Goal: Check status: Check status

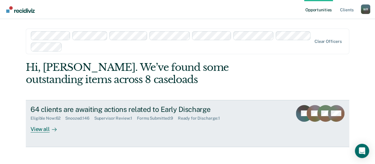
click at [35, 128] on div "View all" at bounding box center [47, 126] width 33 height 12
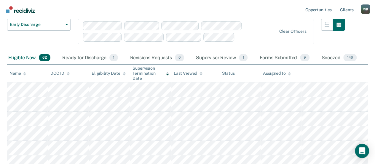
scroll to position [30, 0]
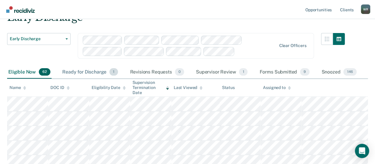
click at [102, 73] on div "Ready for Discharge 1" at bounding box center [90, 72] width 58 height 13
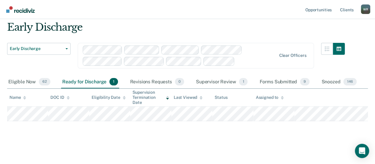
scroll to position [19, 0]
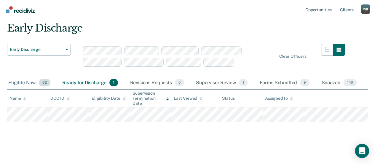
click at [29, 82] on div "Eligible Now 62" at bounding box center [29, 82] width 45 height 13
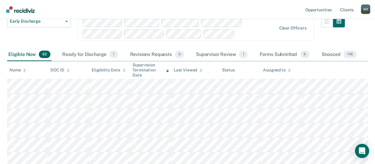
scroll to position [78, 0]
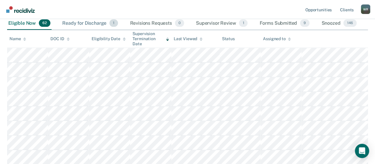
click at [80, 22] on div "Ready for Discharge 1" at bounding box center [90, 23] width 58 height 13
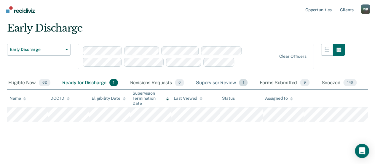
click at [214, 81] on div "Supervisor Review 1" at bounding box center [222, 82] width 54 height 13
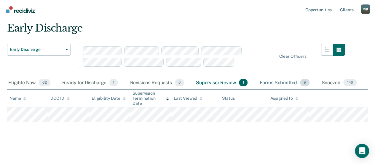
click at [286, 80] on div "Forms Submitted 9" at bounding box center [285, 82] width 53 height 13
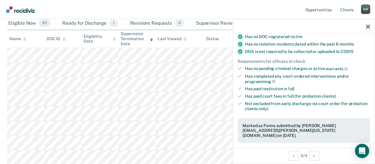
scroll to position [148, 0]
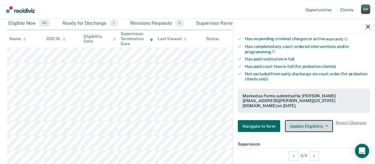
click at [324, 120] on button "Update Eligibility" at bounding box center [309, 126] width 48 height 12
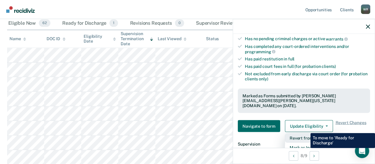
click at [306, 133] on button "Revert from Submitted" at bounding box center [313, 137] width 57 height 9
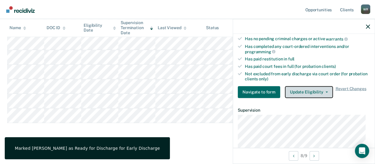
scroll to position [121, 0]
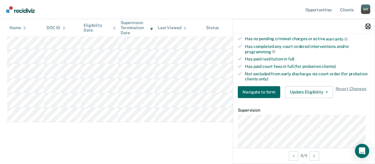
click at [368, 25] on icon "button" at bounding box center [368, 26] width 4 height 4
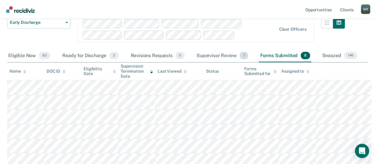
scroll to position [2, 0]
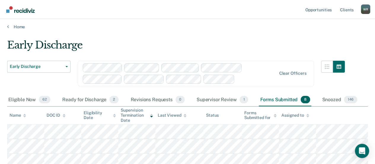
click at [277, 100] on div "Forms Submitted 8" at bounding box center [285, 99] width 53 height 13
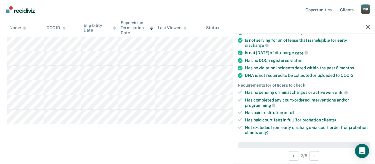
scroll to position [148, 0]
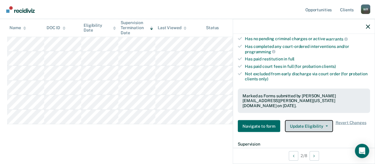
click at [326, 125] on icon "button" at bounding box center [327, 125] width 2 height 1
click at [104, 6] on nav "Opportunities Client s [PERSON_NAME] [PERSON_NAME] Profile How it works Log Out" at bounding box center [188, 9] width 366 height 19
click at [63, 146] on main "Early Discharge Early Discharge Early Discharge Clear officers Eligible Now 62 …" at bounding box center [187, 39] width 375 height 252
click at [57, 8] on nav "Opportunities Client s [PERSON_NAME] [PERSON_NAME] Profile How it works Log Out" at bounding box center [188, 9] width 366 height 19
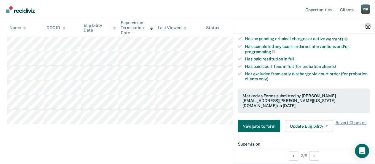
click at [367, 25] on icon "button" at bounding box center [368, 26] width 4 height 4
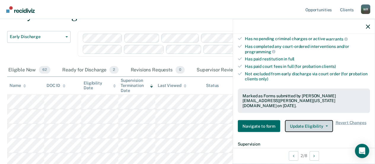
click at [326, 120] on button "Update Eligibility" at bounding box center [309, 126] width 48 height 12
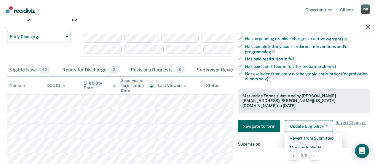
click at [41, 49] on div "Early Discharge Early Discharge" at bounding box center [39, 47] width 64 height 33
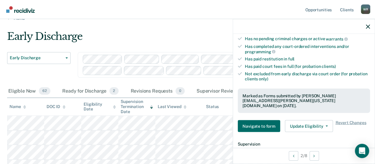
scroll to position [0, 0]
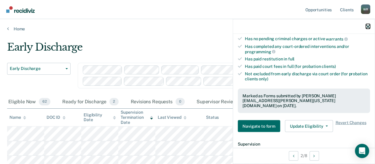
click at [369, 26] on icon "button" at bounding box center [368, 26] width 4 height 4
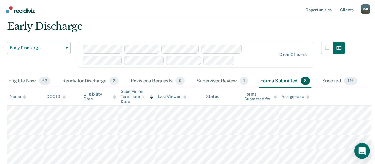
scroll to position [30, 0]
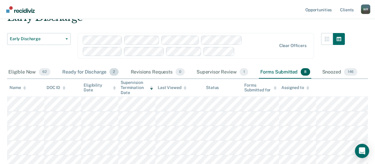
click at [90, 70] on div "Ready for Discharge 2" at bounding box center [90, 72] width 59 height 13
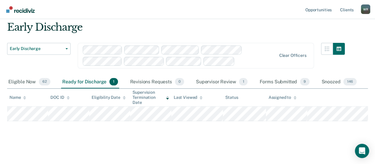
scroll to position [19, 0]
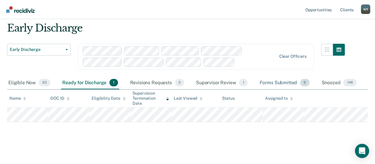
click at [293, 80] on div "Forms Submitted 9" at bounding box center [285, 82] width 53 height 13
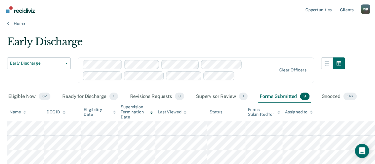
scroll to position [0, 0]
